Goal: Task Accomplishment & Management: Manage account settings

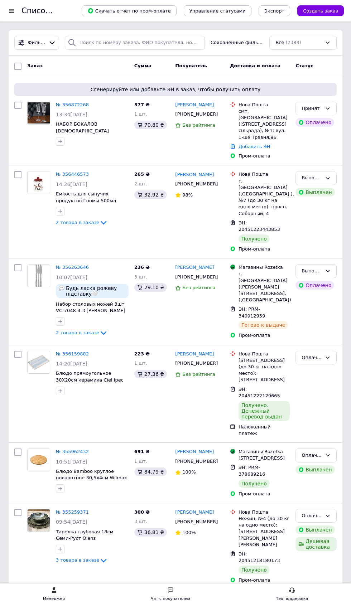
click at [77, 104] on link "№ 356872268" at bounding box center [72, 104] width 33 height 5
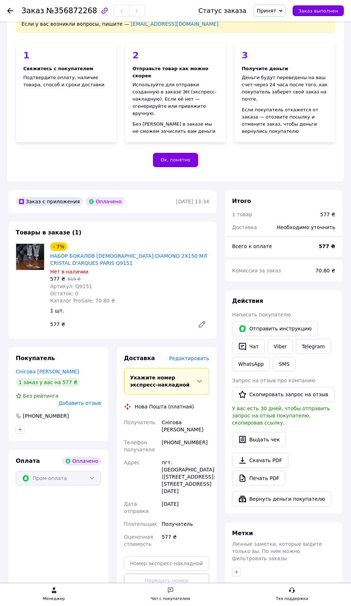
scroll to position [94, 0]
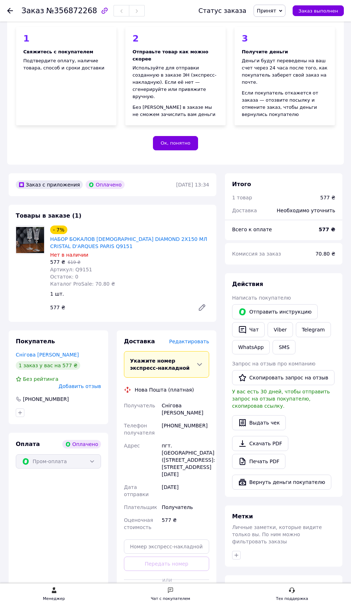
click at [192, 338] on span "Редактировать" at bounding box center [189, 341] width 40 height 6
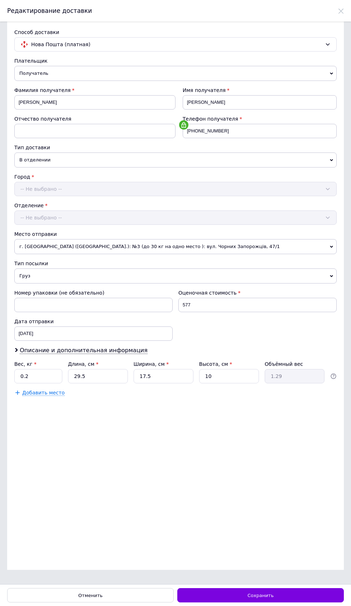
scroll to position [0, 0]
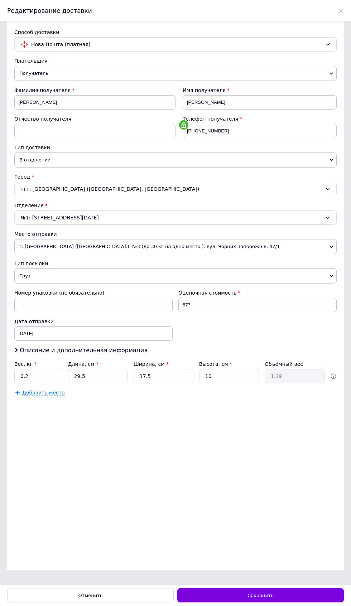
click at [261, 598] on span "Сохранить" at bounding box center [260, 594] width 26 height 5
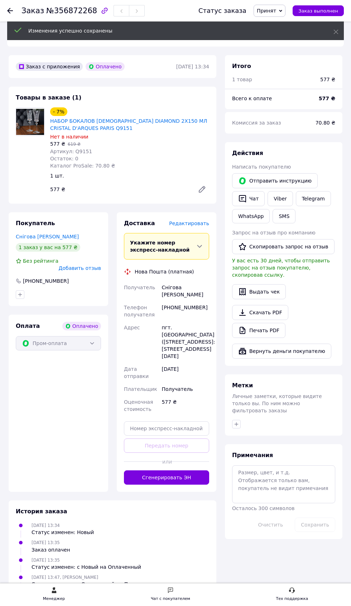
scroll to position [219, 0]
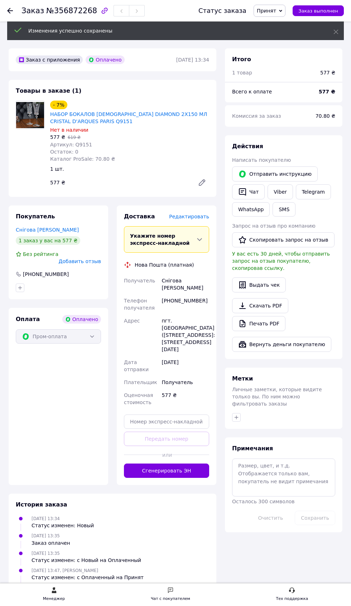
click at [173, 463] on button "Сгенерировать ЭН" at bounding box center [166, 470] width 85 height 14
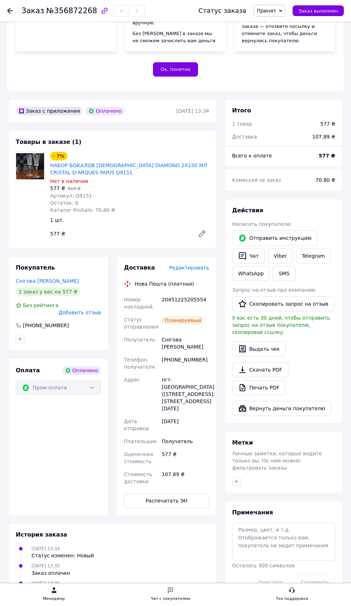
scroll to position [160, 0]
